Goal: Check status: Check status

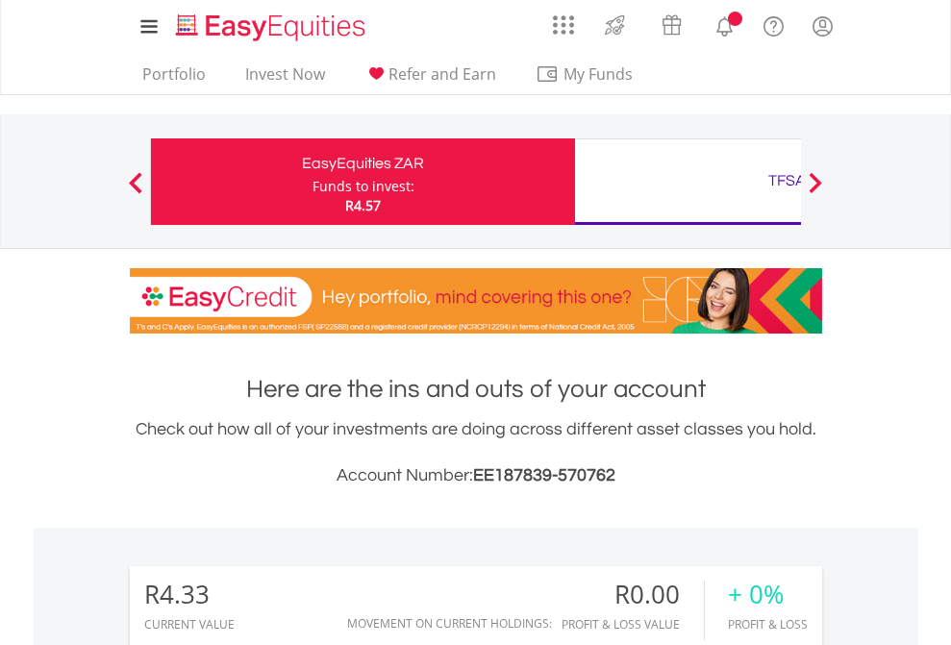
scroll to position [185, 302]
click at [313, 182] on div "Funds to invest:" at bounding box center [364, 186] width 102 height 19
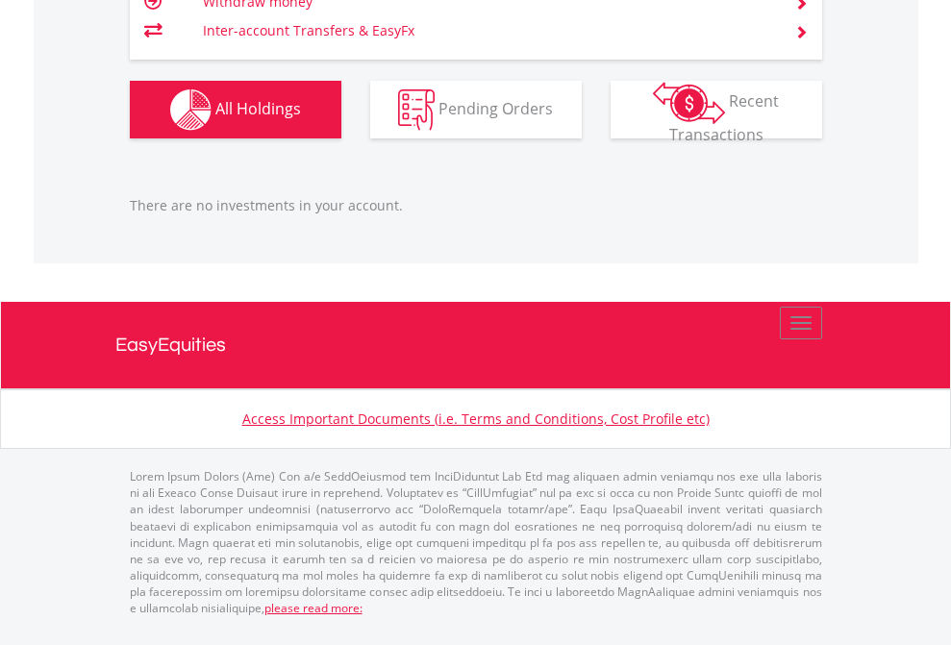
scroll to position [185, 302]
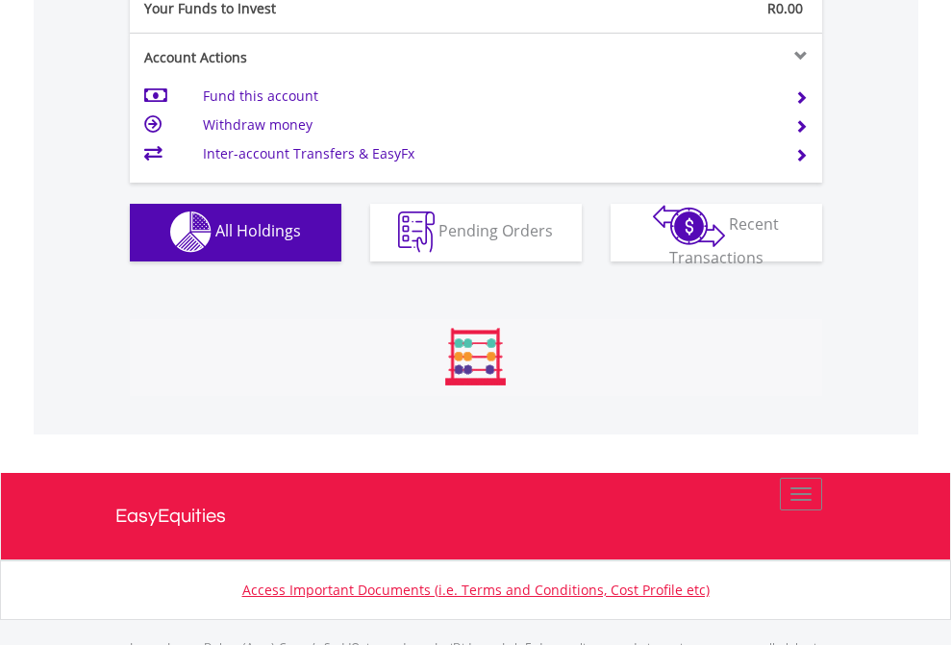
scroll to position [1905, 0]
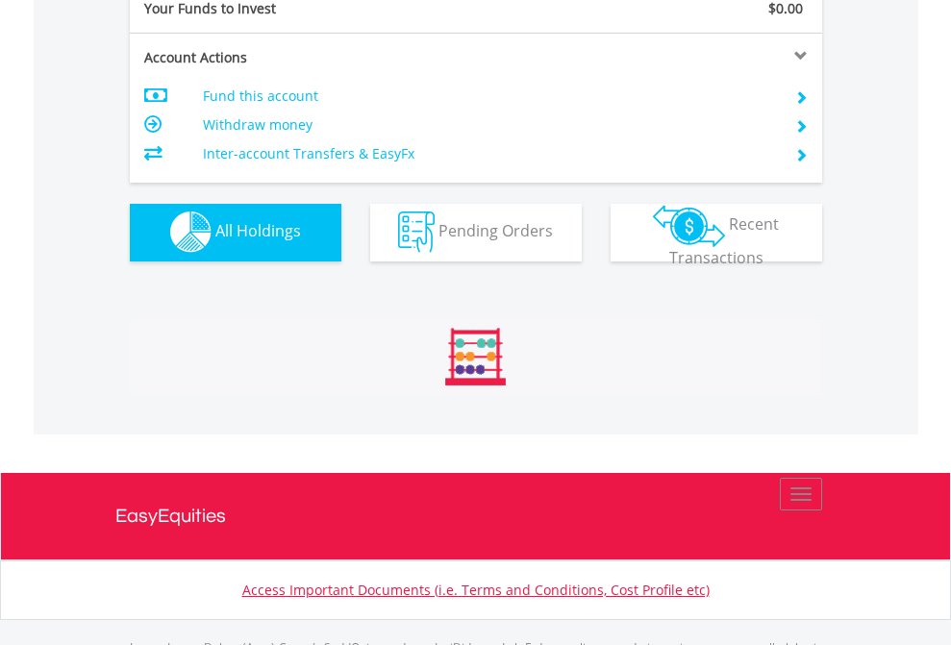
scroll to position [1905, 0]
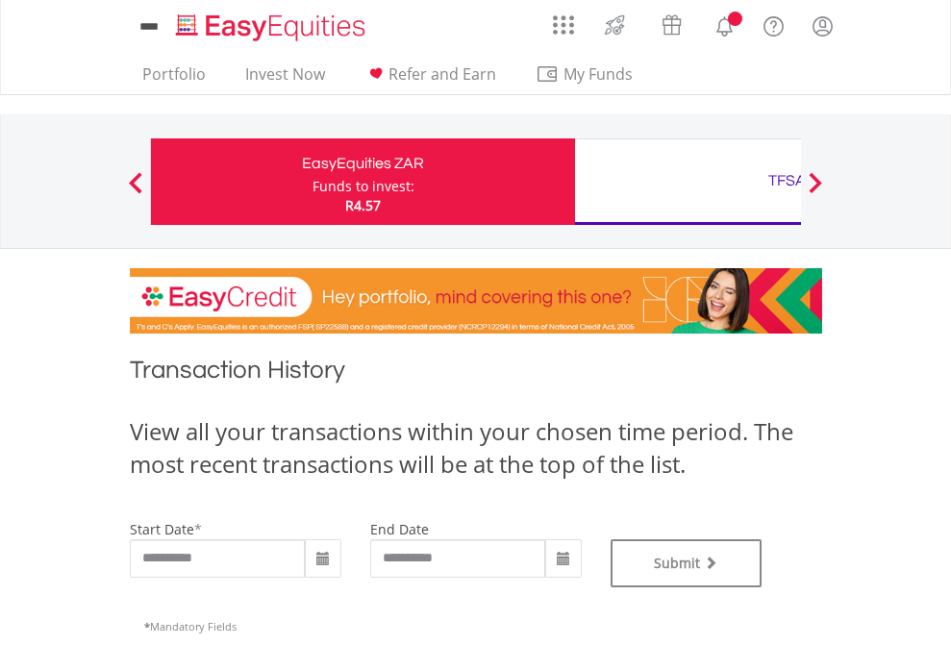
type input "**********"
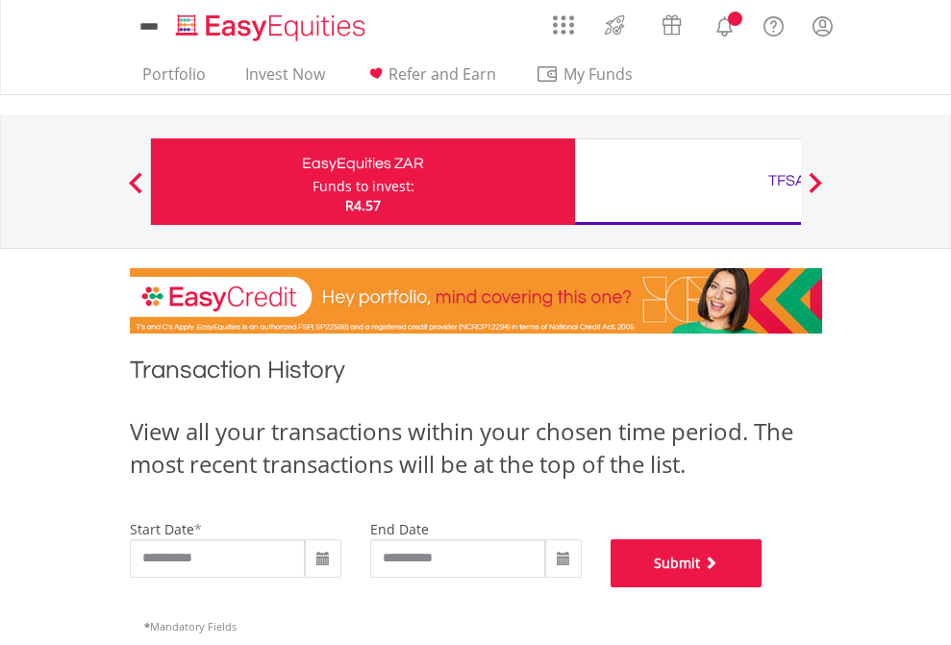
click at [763, 588] on button "Submit" at bounding box center [687, 564] width 152 height 48
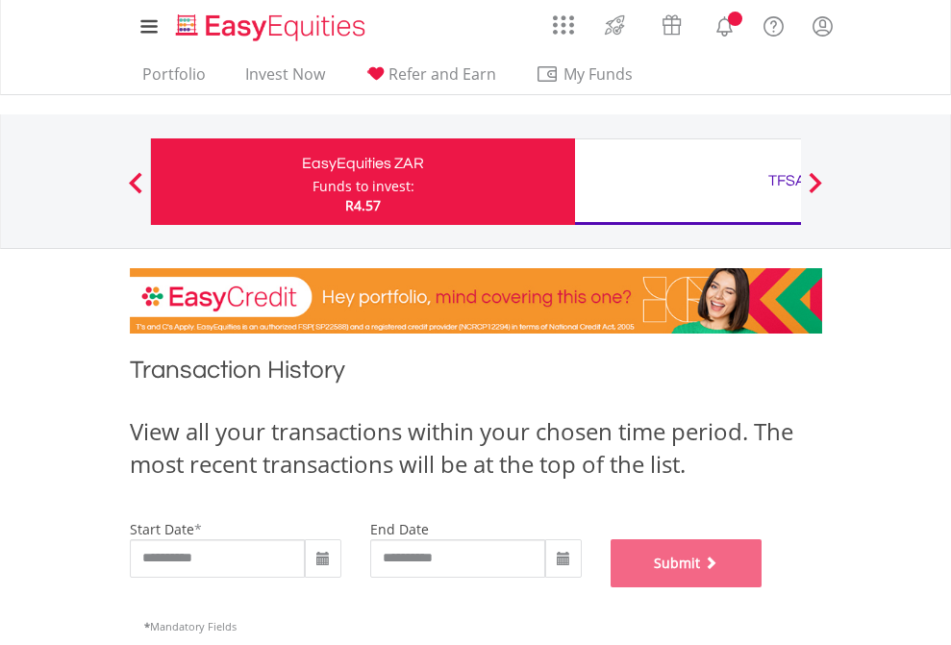
scroll to position [780, 0]
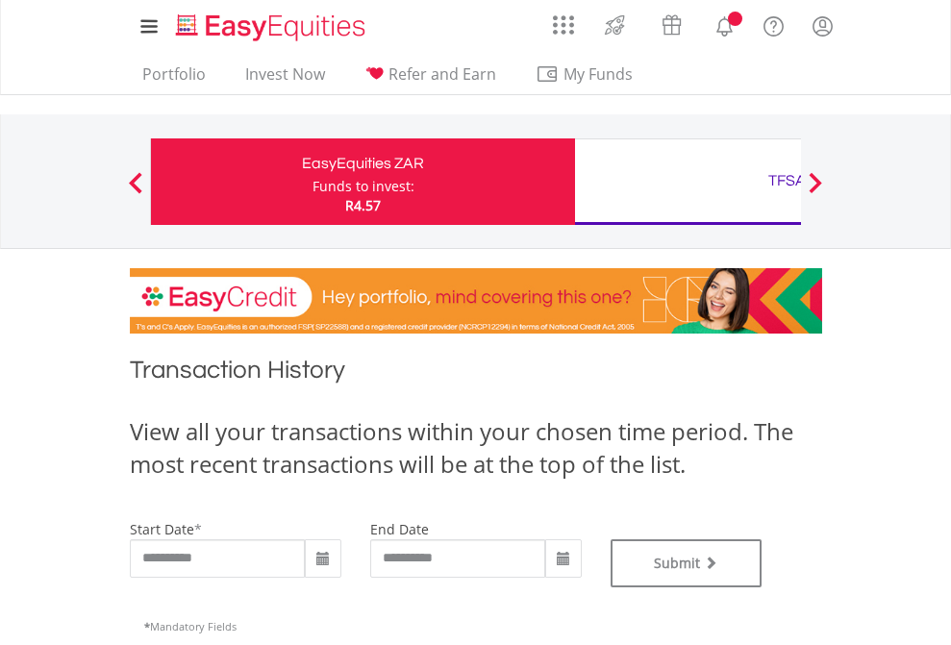
click at [688, 182] on div "TFSA" at bounding box center [787, 180] width 401 height 27
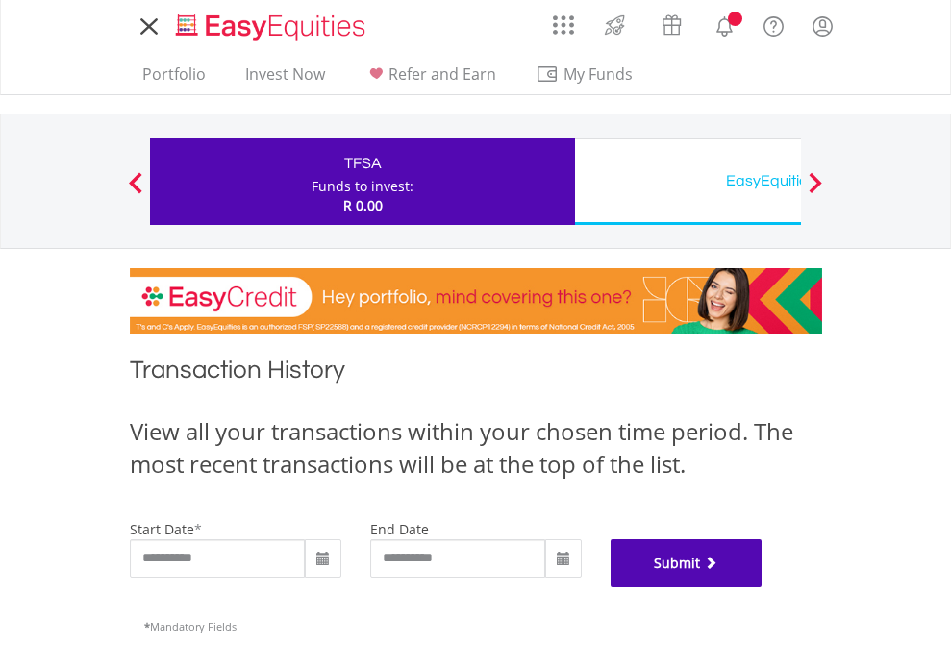
click at [763, 588] on button "Submit" at bounding box center [687, 564] width 152 height 48
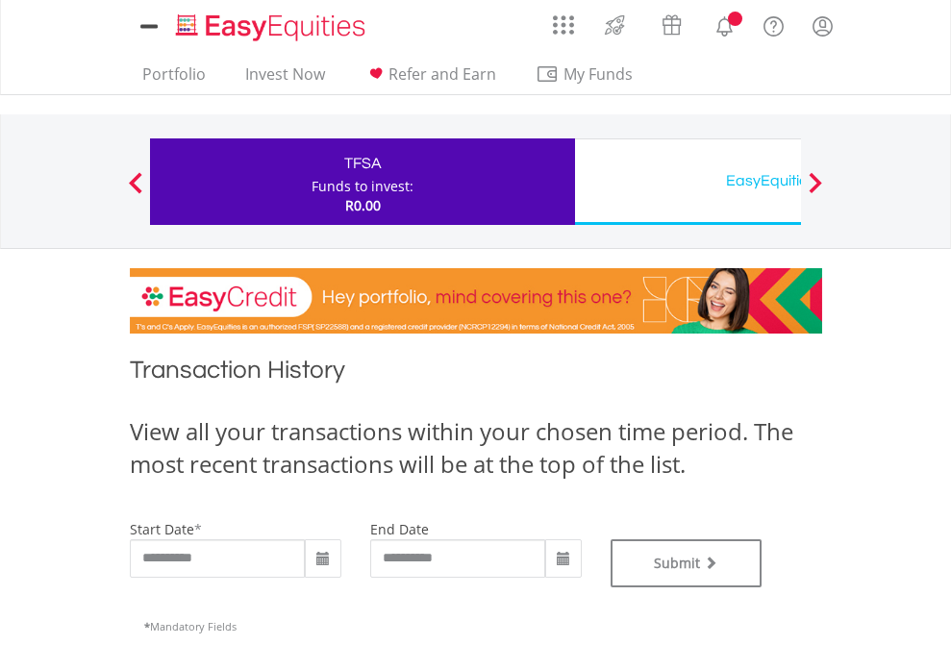
click at [688, 182] on div "EasyEquities USD" at bounding box center [787, 180] width 401 height 27
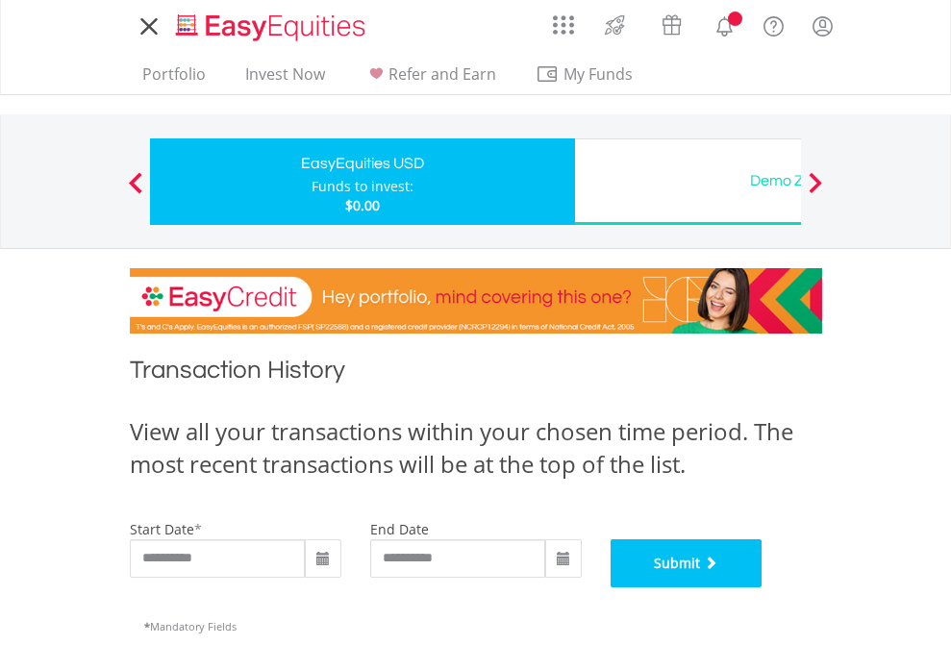
click at [763, 588] on button "Submit" at bounding box center [687, 564] width 152 height 48
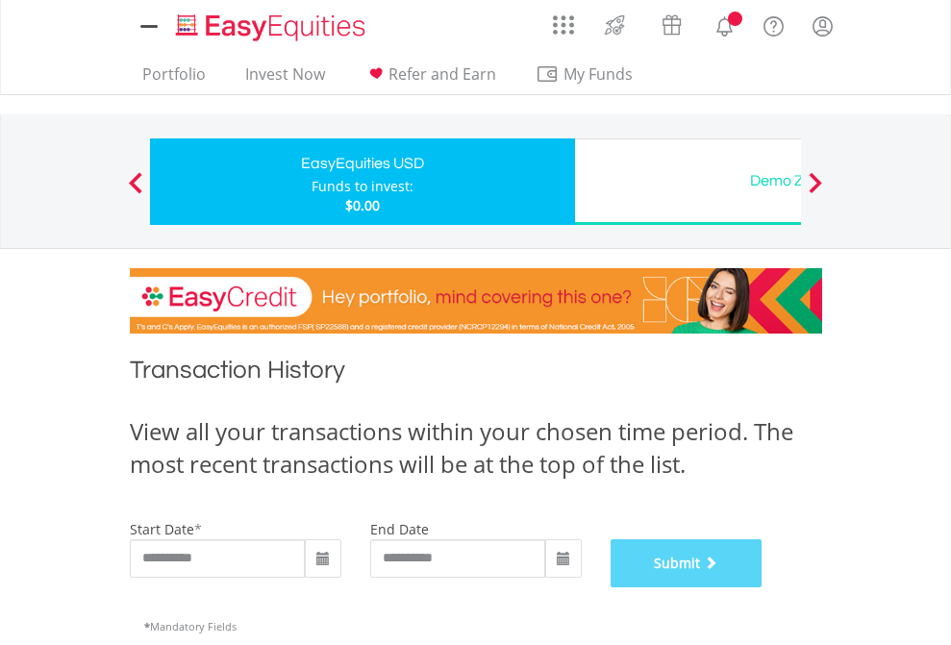
scroll to position [780, 0]
